Goal: Navigation & Orientation: Find specific page/section

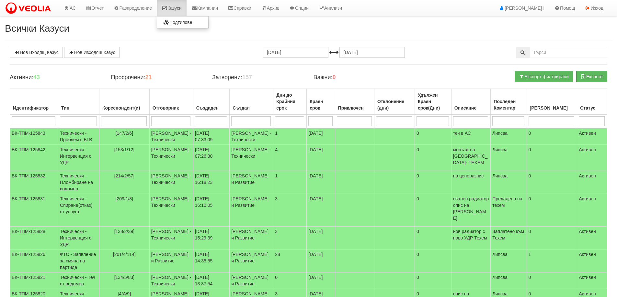
click at [182, 7] on link "Казуси" at bounding box center [172, 8] width 30 height 16
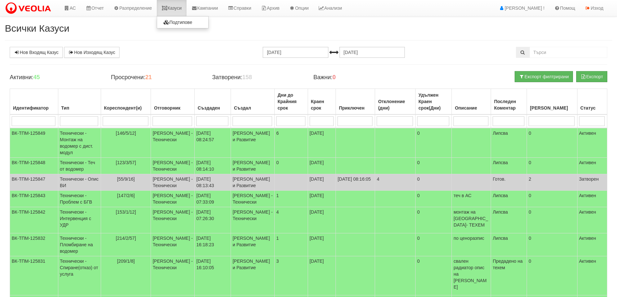
click at [174, 10] on link "Казуси" at bounding box center [172, 8] width 30 height 16
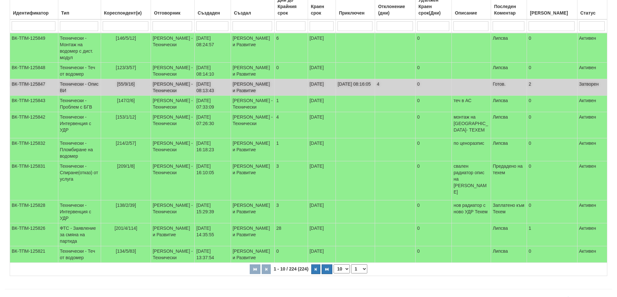
scroll to position [32, 0]
